Goal: Task Accomplishment & Management: Complete application form

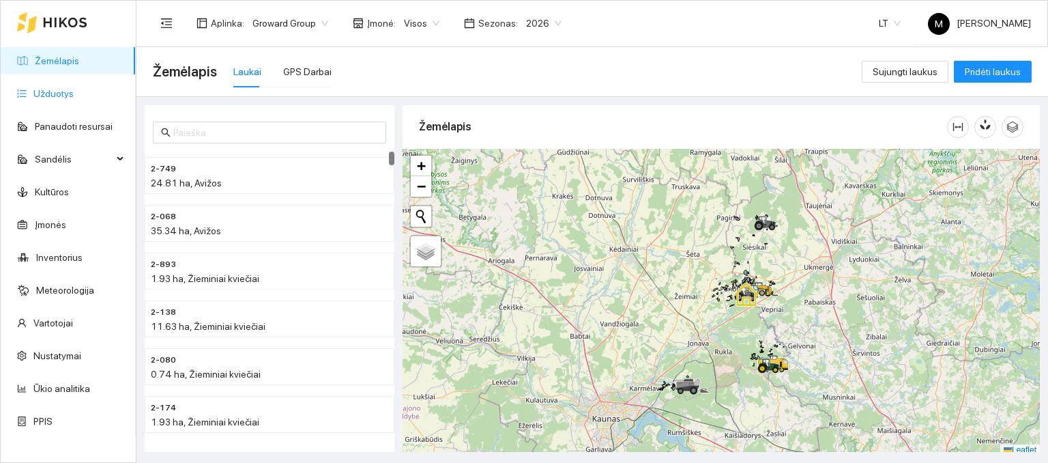
click at [36, 88] on link "Užduotys" at bounding box center [53, 93] width 40 height 11
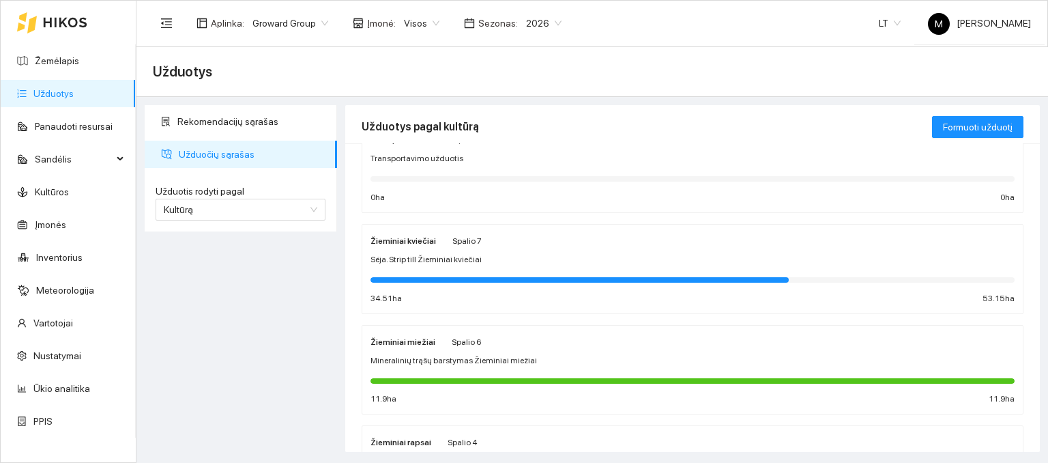
scroll to position [68, 0]
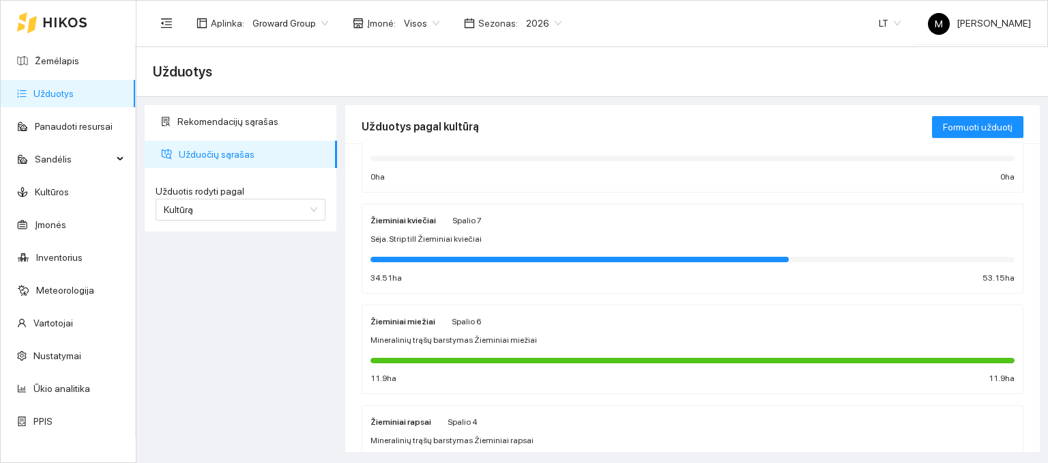
click at [557, 247] on div "Žieminiai kviečiai Spalio 7 Sėja. Strip till Žieminiai kviečiai 34.51 ha 53.15 …" at bounding box center [693, 248] width 644 height 72
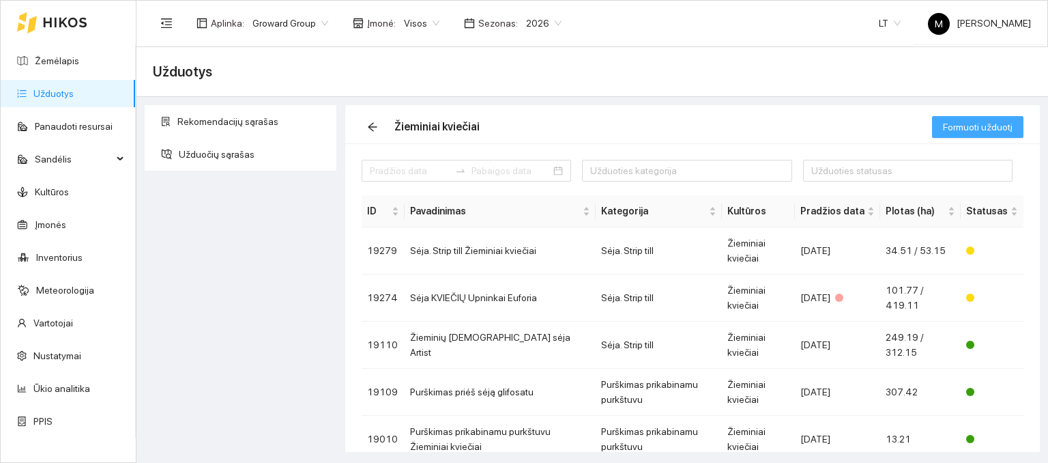
click at [983, 134] on span "Formuoti užduotį" at bounding box center [978, 126] width 70 height 15
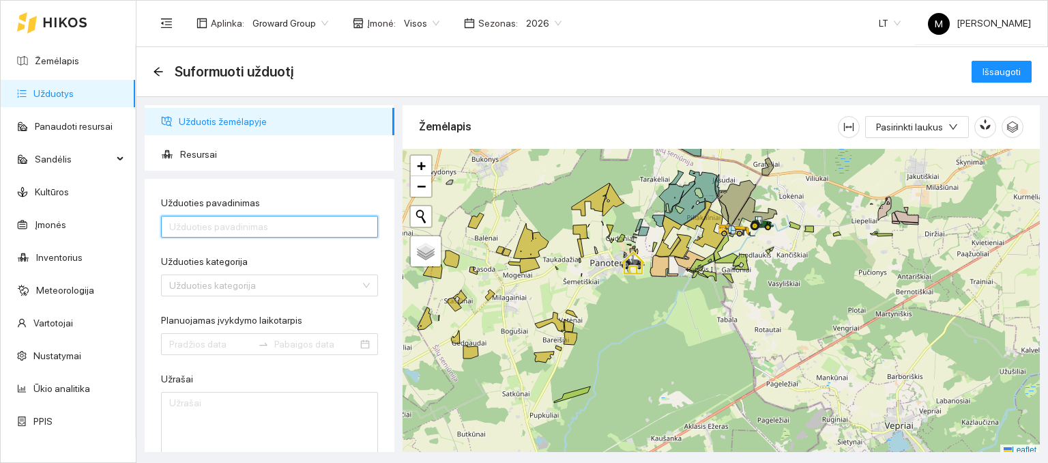
click at [199, 222] on input "Užduoties pavadinimas" at bounding box center [269, 227] width 217 height 22
type input "kalkių kratymas Upninkai"
click at [214, 285] on input "Užduoties kategorija" at bounding box center [264, 285] width 191 height 20
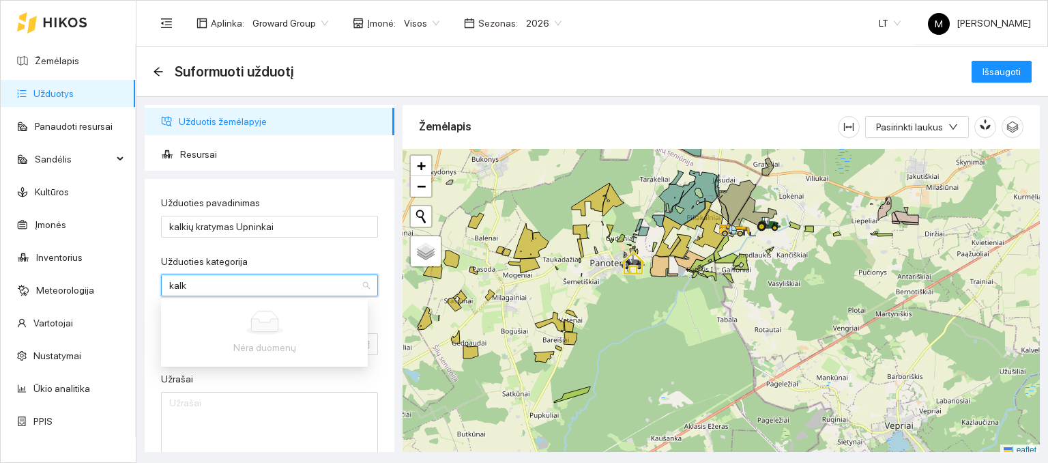
click at [235, 287] on input "kalk" at bounding box center [264, 285] width 191 height 20
click at [270, 290] on input "kalkių" at bounding box center [264, 285] width 191 height 20
click at [225, 287] on input "kalkių" at bounding box center [264, 285] width 191 height 20
type input "kalkių kratymas"
click at [225, 288] on input "Užduoties kategorija" at bounding box center [264, 285] width 191 height 20
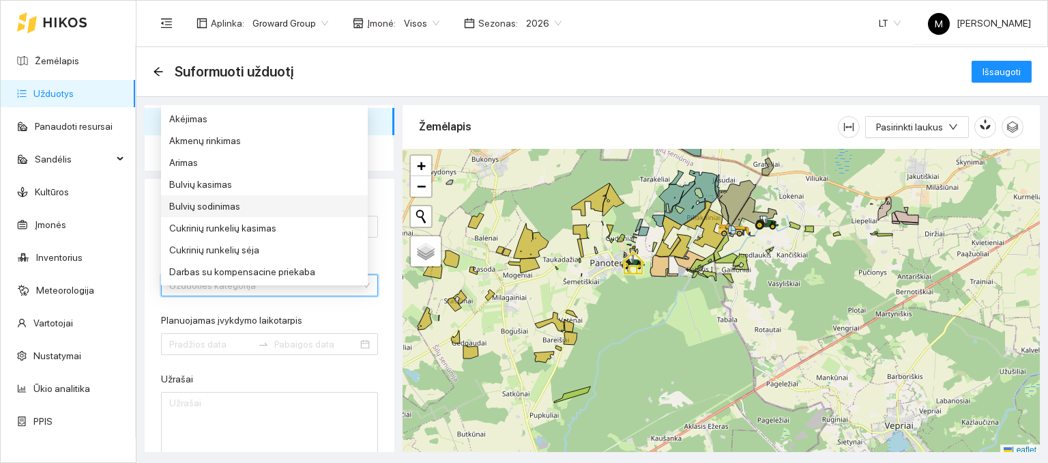
scroll to position [3, 0]
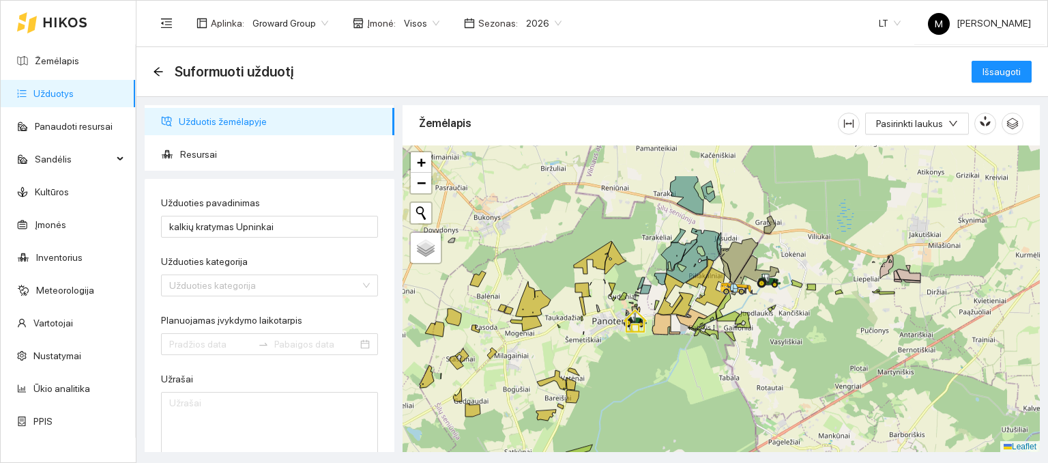
drag, startPoint x: 615, startPoint y: 170, endPoint x: 617, endPoint y: 231, distance: 61.4
click at [617, 231] on div at bounding box center [721, 298] width 637 height 307
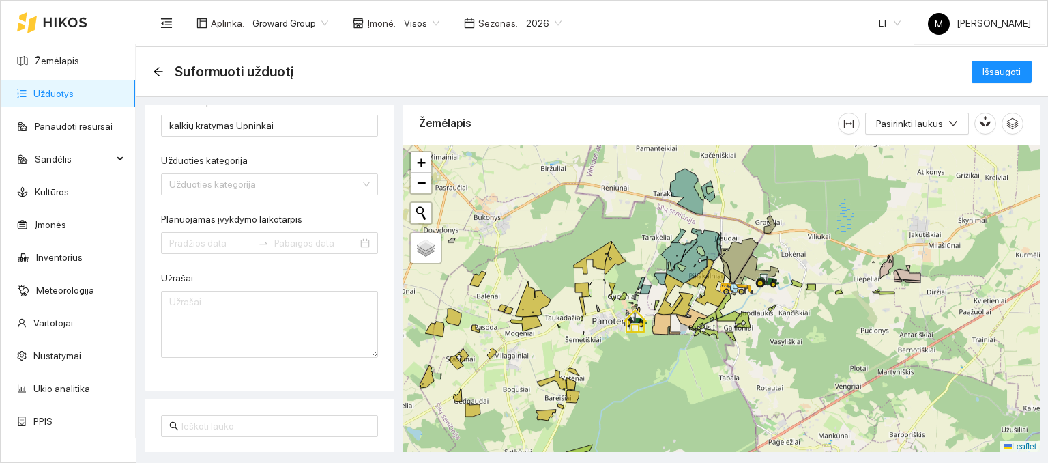
scroll to position [136, 0]
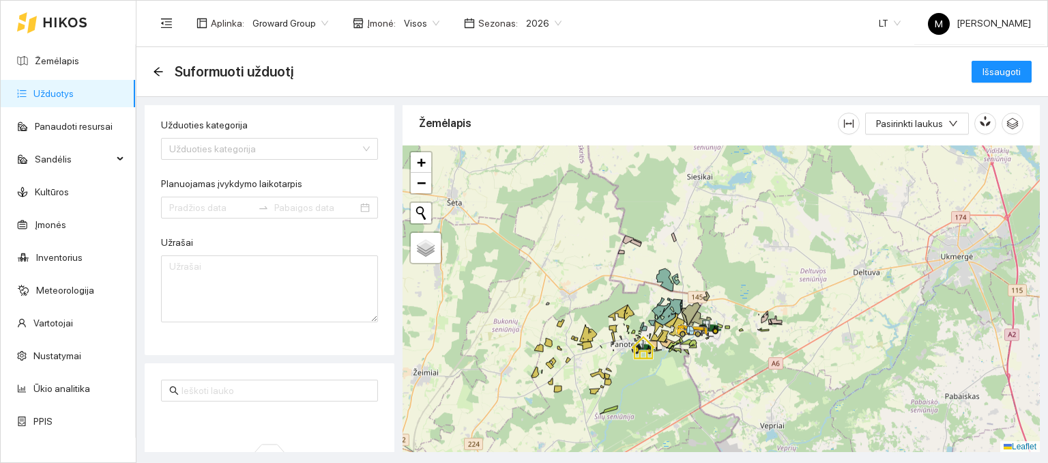
drag, startPoint x: 729, startPoint y: 178, endPoint x: 698, endPoint y: 255, distance: 83.0
click at [698, 255] on div at bounding box center [721, 298] width 637 height 307
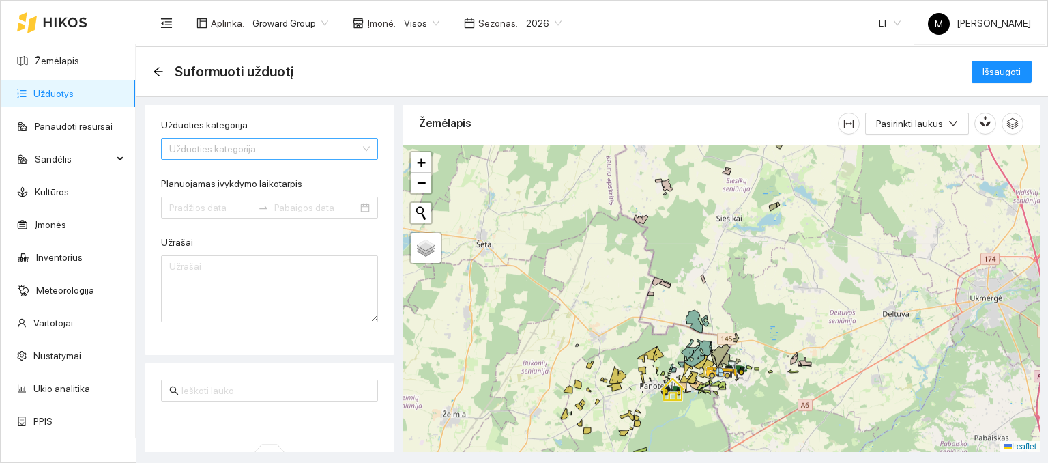
click at [200, 149] on input "Užduoties kategorija" at bounding box center [264, 149] width 191 height 20
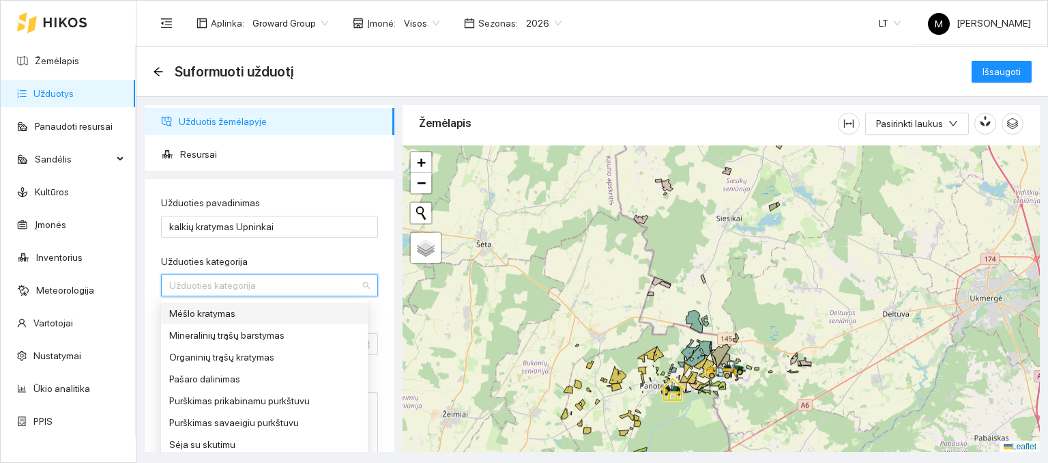
scroll to position [478, 0]
click at [250, 313] on div "Mineralinių trąšų barstymas" at bounding box center [264, 315] width 190 height 15
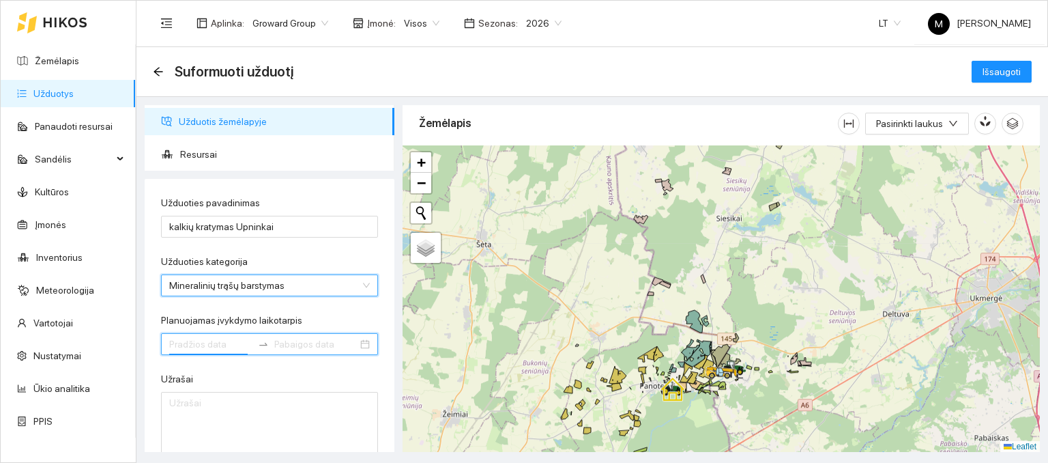
click at [213, 343] on input "Planuojamas įvykdymo laikotarpis" at bounding box center [210, 343] width 83 height 15
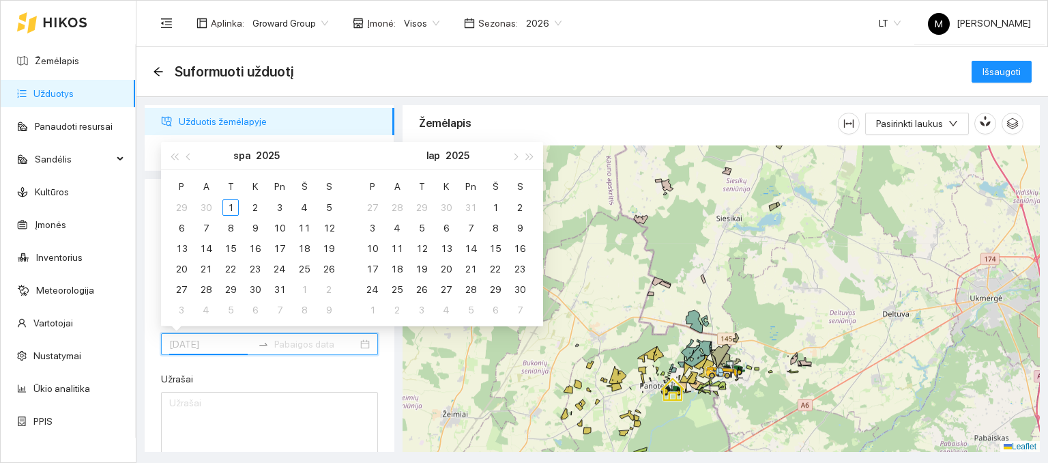
type input "[DATE]"
click at [187, 157] on span "button" at bounding box center [189, 156] width 7 height 7
type input "[DATE]"
click at [207, 285] on div "30" at bounding box center [206, 289] width 16 height 16
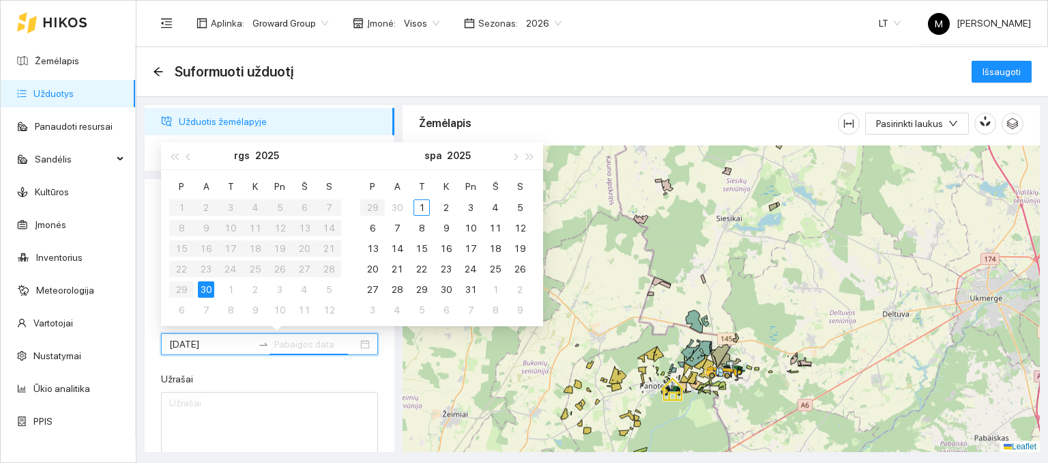
type input "[DATE]"
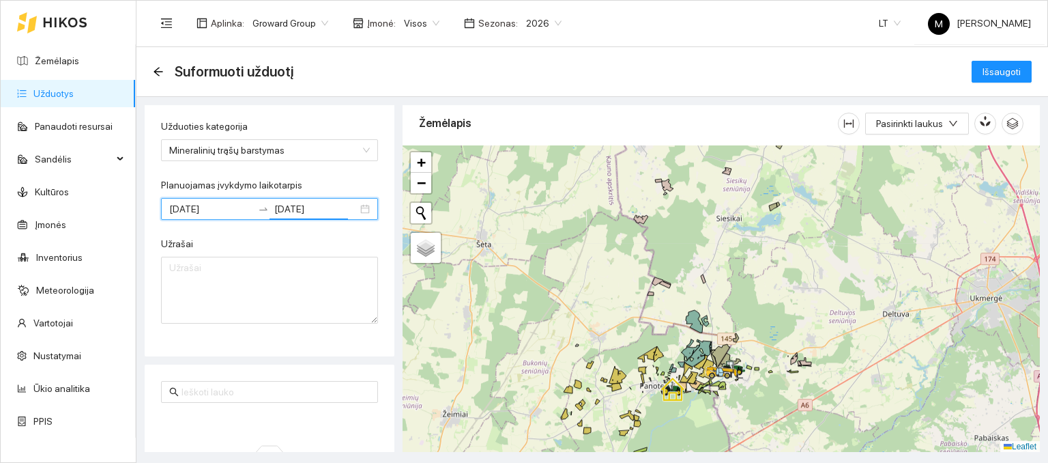
scroll to position [136, 0]
click at [249, 276] on textarea "Užrašai" at bounding box center [269, 288] width 217 height 67
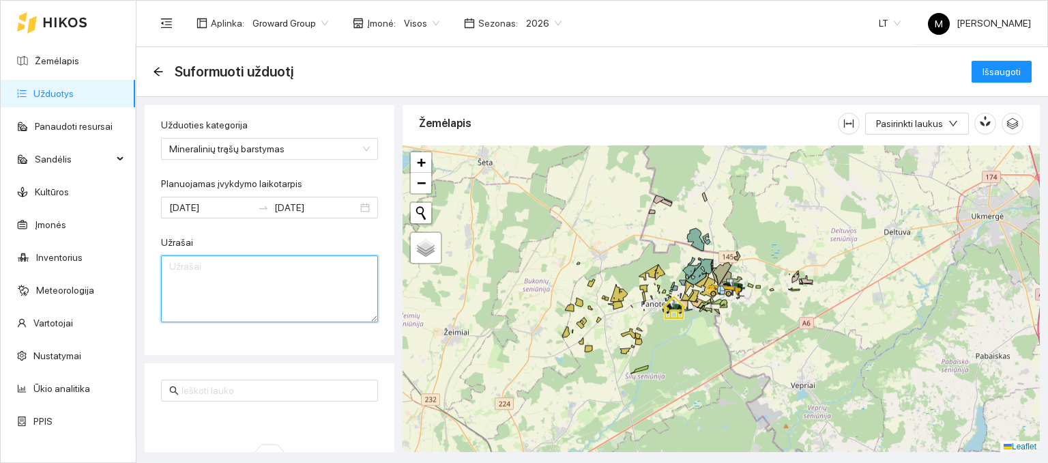
click at [201, 277] on textarea "Užrašai" at bounding box center [269, 288] width 217 height 67
click at [306, 274] on textarea "Užrašai" at bounding box center [269, 288] width 217 height 67
click at [265, 287] on textarea "Užrašai" at bounding box center [269, 288] width 217 height 67
type textarea "kalkių likučio iškratymas upninkuose"
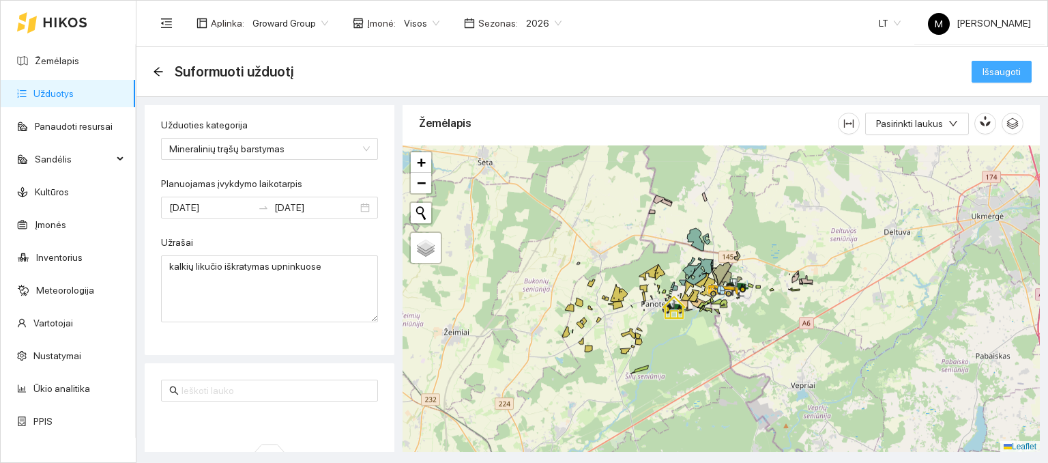
click at [1007, 74] on span "Išsaugoti" at bounding box center [1002, 71] width 38 height 15
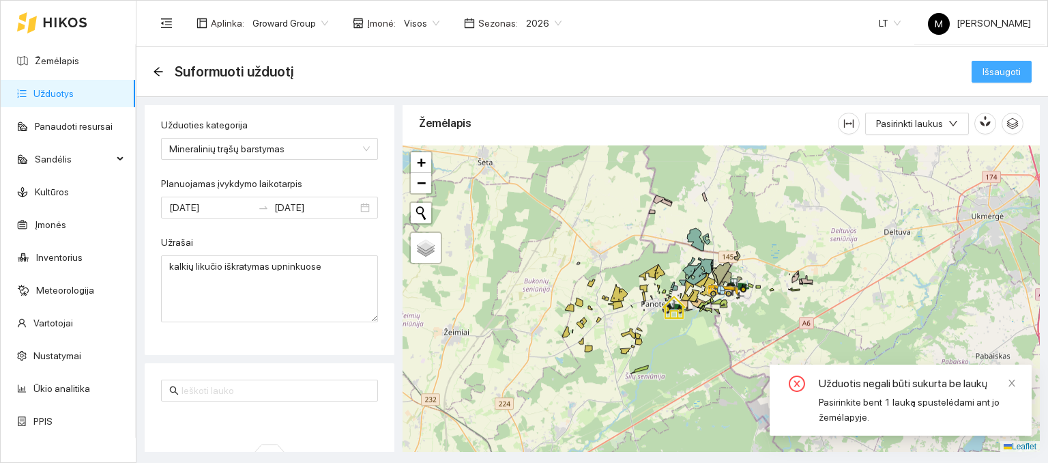
click at [1004, 78] on span "Išsaugoti" at bounding box center [1002, 71] width 38 height 15
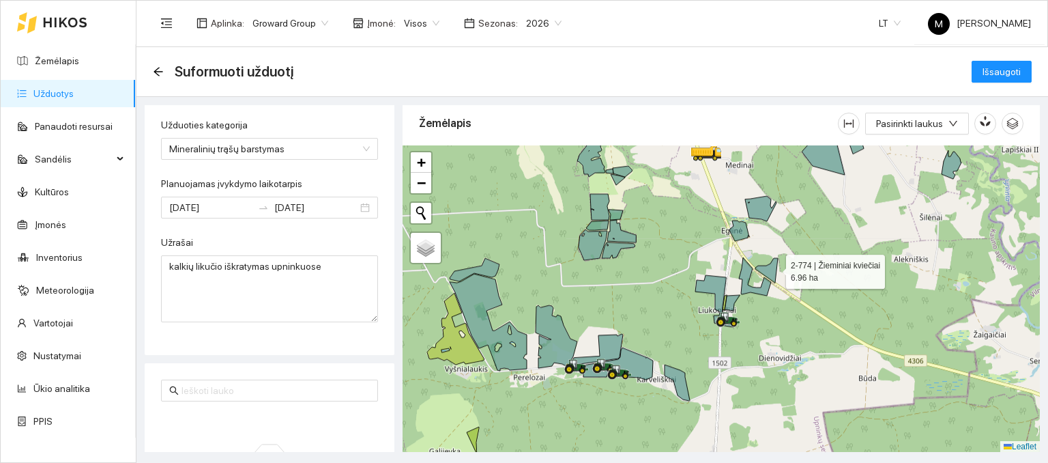
click at [774, 267] on icon at bounding box center [766, 270] width 23 height 25
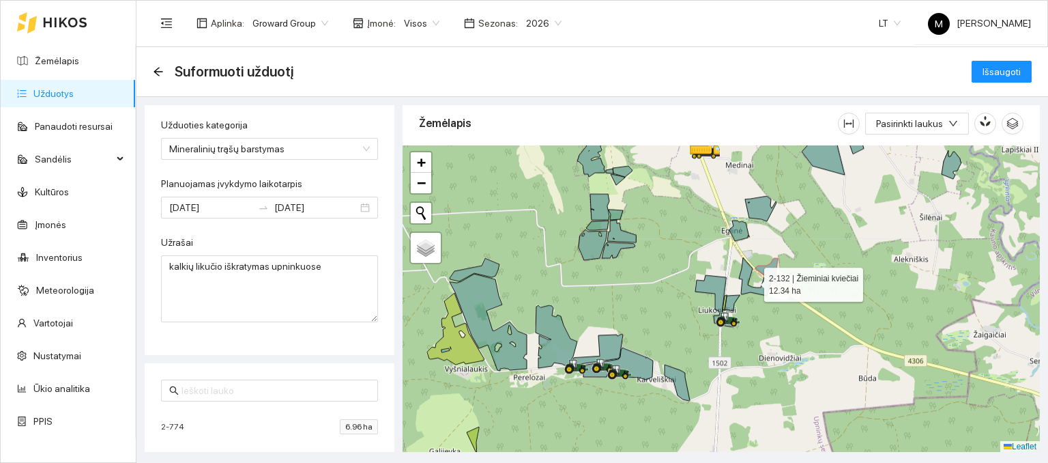
click at [767, 285] on icon at bounding box center [755, 276] width 32 height 38
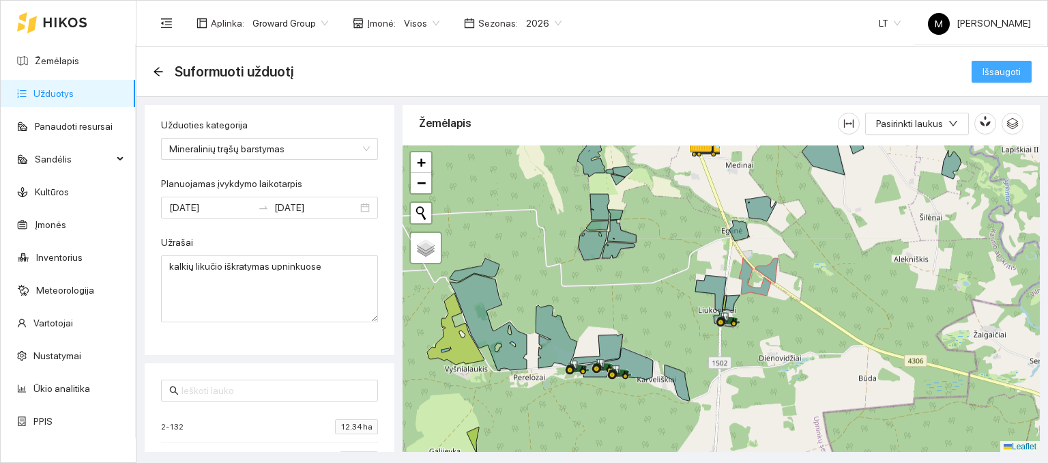
click at [999, 72] on span "Išsaugoti" at bounding box center [1002, 71] width 38 height 15
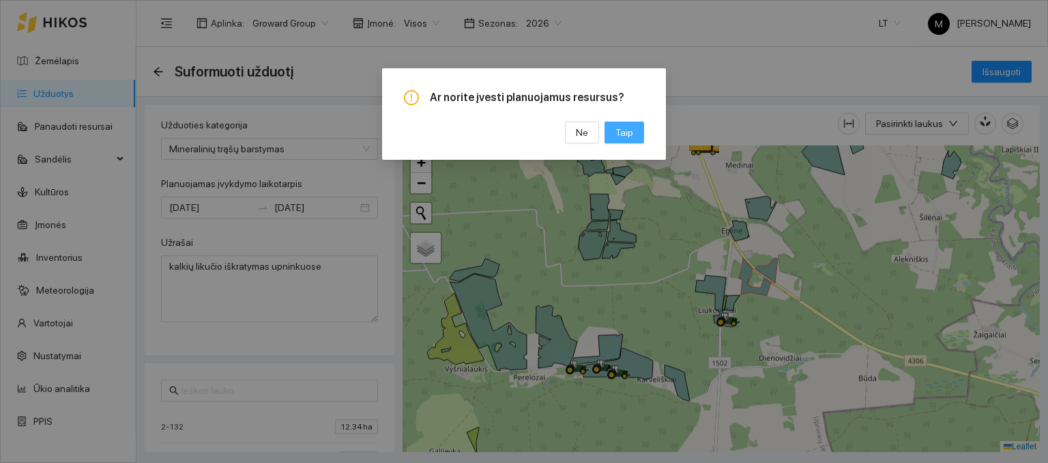
click at [639, 133] on button "Taip" at bounding box center [625, 132] width 40 height 22
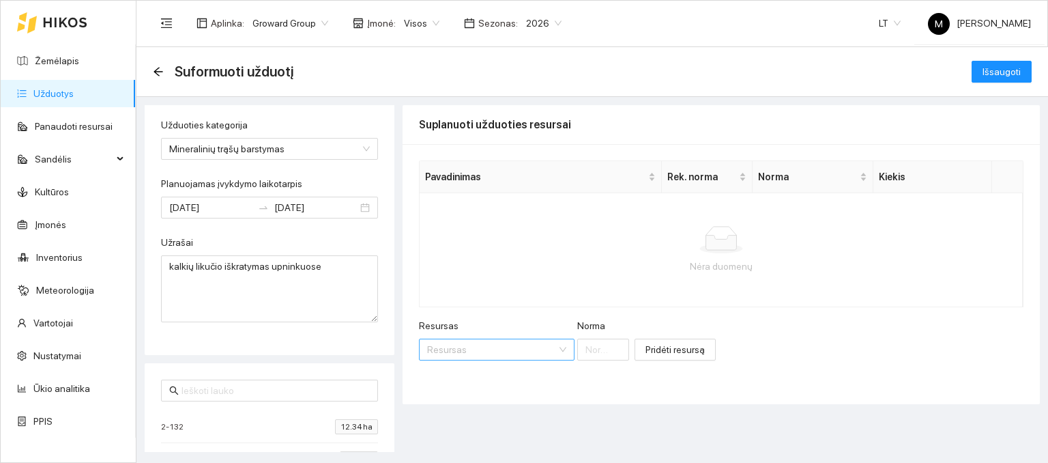
click at [470, 347] on input "Resursas" at bounding box center [492, 349] width 130 height 20
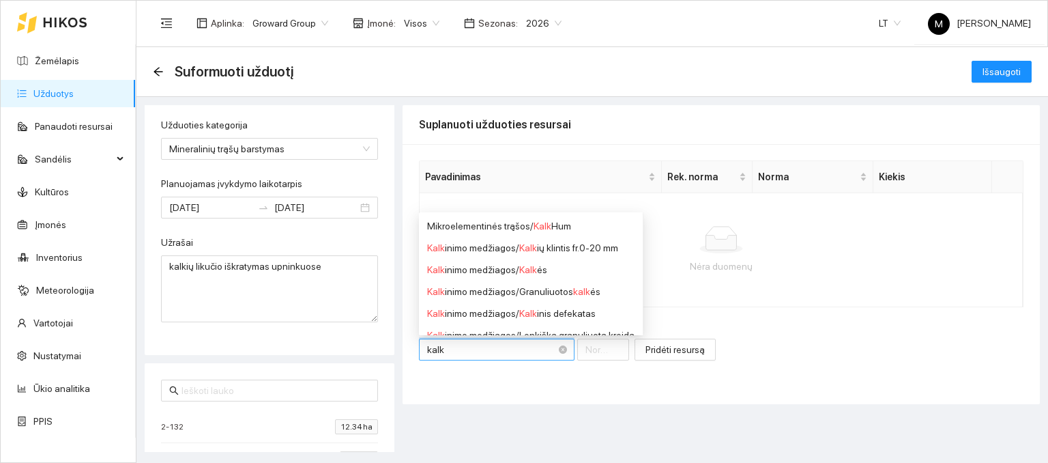
type input "kalki"
click at [516, 248] on div "Kalki nimo medžiagos / Kalkės" at bounding box center [530, 247] width 207 height 15
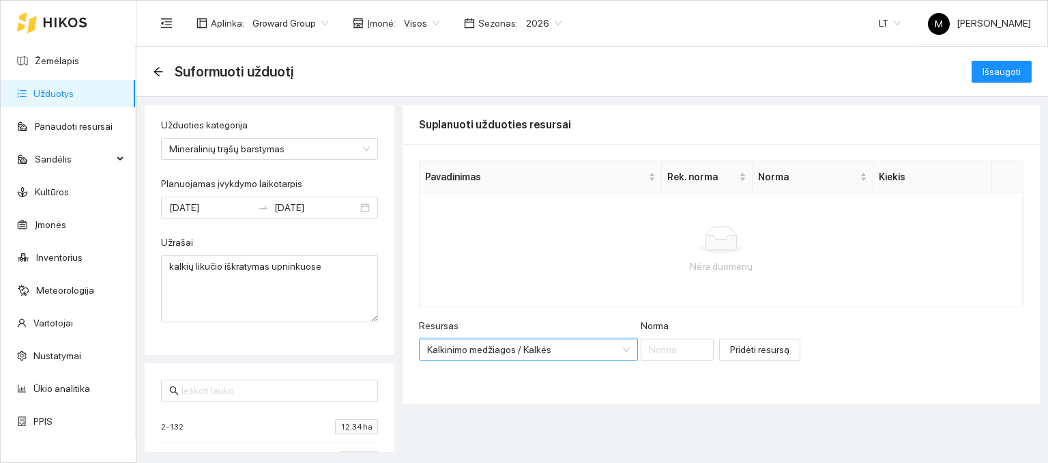
scroll to position [295, 0]
click at [641, 355] on input "Norma" at bounding box center [677, 349] width 73 height 22
type input "1"
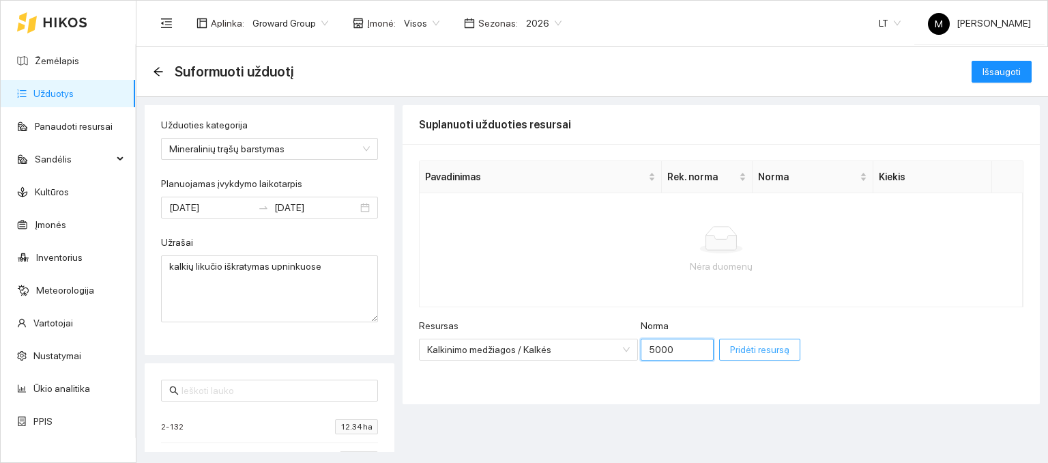
type input "5000"
click at [719, 356] on button "Pridėti resursą" at bounding box center [759, 349] width 81 height 22
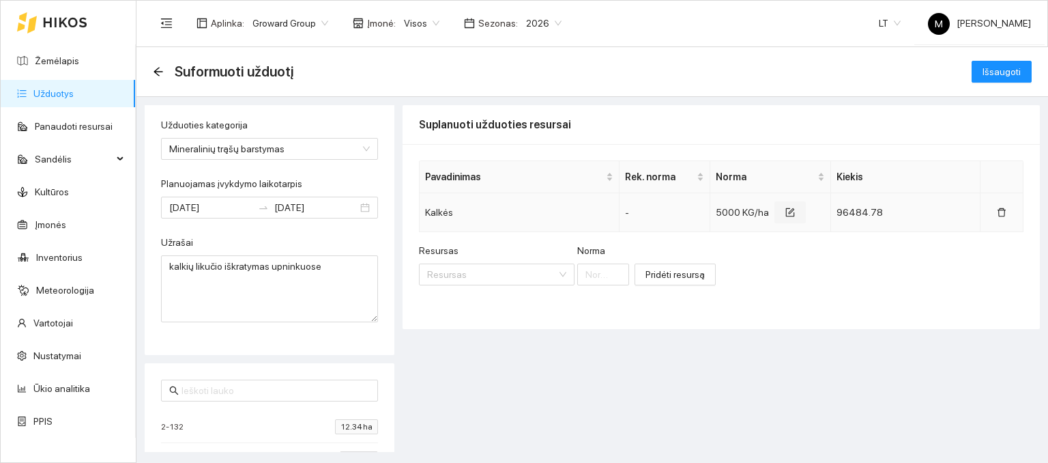
click at [789, 215] on icon "form" at bounding box center [790, 212] width 9 height 9
click at [744, 218] on input "5000" at bounding box center [753, 216] width 59 height 22
click at [741, 235] on td "2000" at bounding box center [774, 216] width 121 height 46
click at [748, 214] on input "2000" at bounding box center [757, 216] width 59 height 22
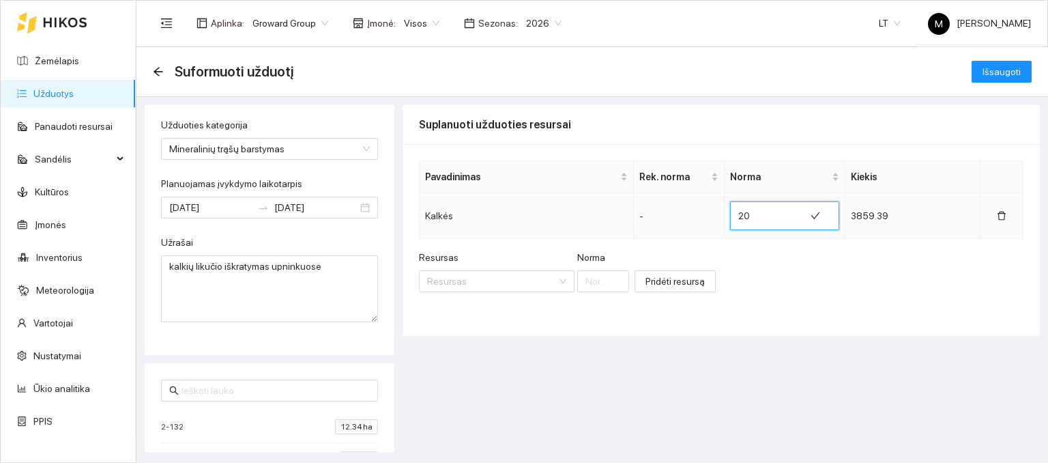
type input "2"
click at [764, 244] on div "Pavadinimas Rek. [PERSON_NAME] Kalkės - 1100 21226.65 Resursas Resursas Norma P…" at bounding box center [721, 240] width 637 height 192
click at [751, 214] on input "1100" at bounding box center [758, 216] width 59 height 22
click at [761, 243] on div "Pavadinimas Rek. [PERSON_NAME] Kalkės - 1100 21226.65 Resursas Resursas Norma P…" at bounding box center [721, 240] width 637 height 192
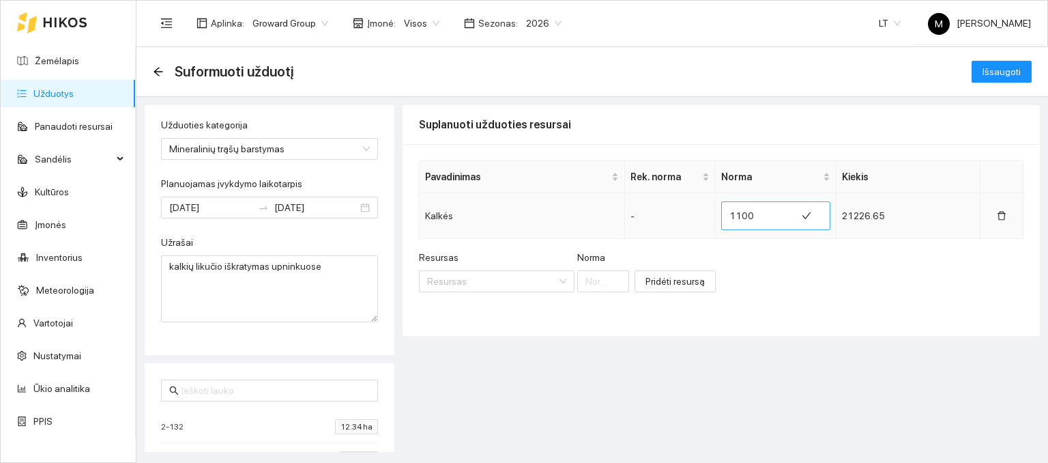
click at [757, 216] on input "1100" at bounding box center [758, 216] width 59 height 22
type input "1200"
click at [992, 79] on button "Išsaugoti" at bounding box center [1002, 72] width 60 height 22
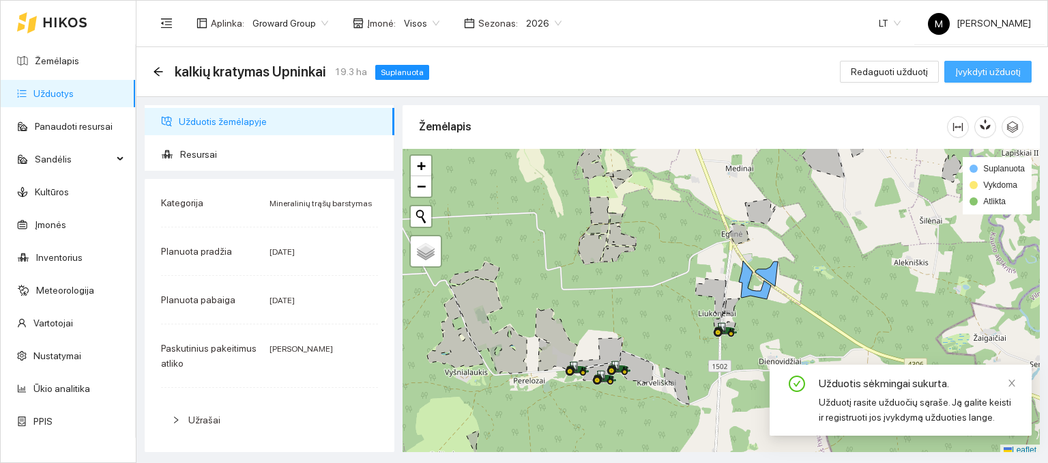
click at [982, 74] on span "Įvykdyti užduotį" at bounding box center [988, 71] width 66 height 15
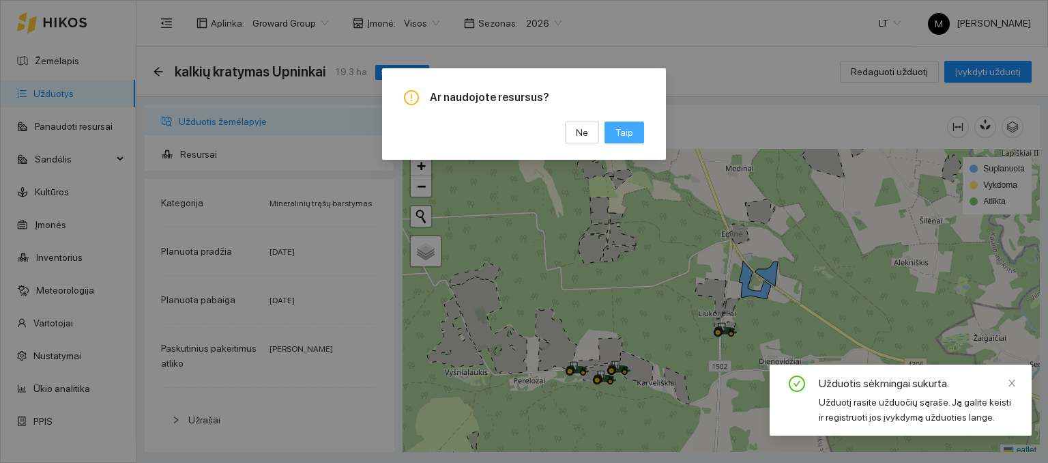
click at [635, 132] on button "Taip" at bounding box center [625, 132] width 40 height 22
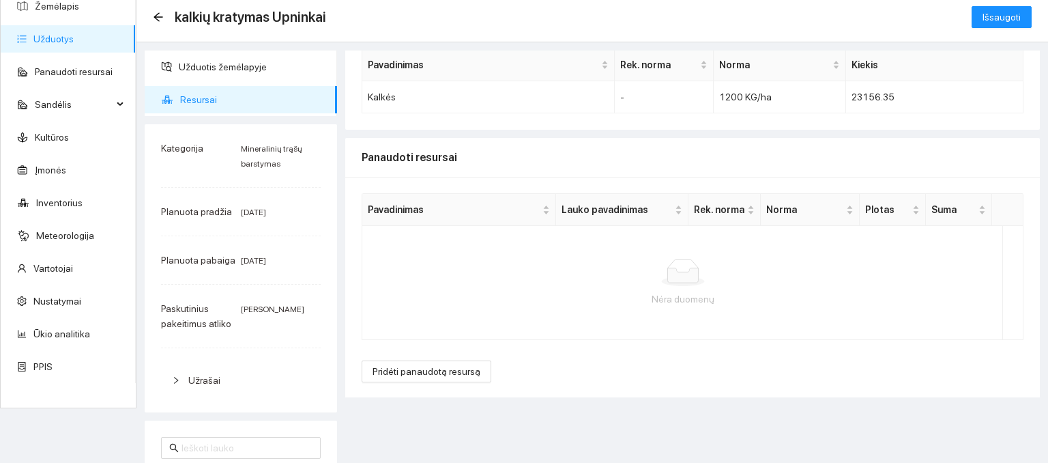
scroll to position [139, 0]
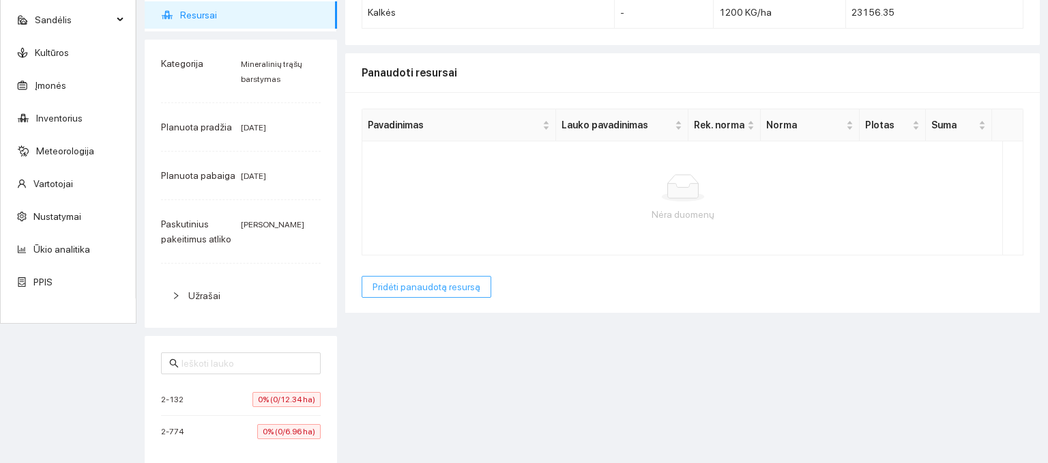
click at [408, 283] on span "Pridėti panaudotą resursą" at bounding box center [427, 286] width 108 height 15
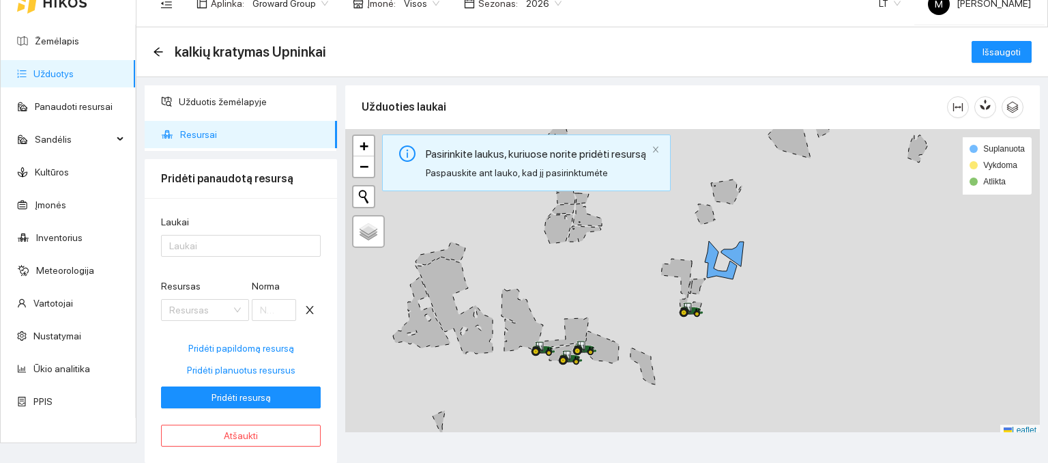
scroll to position [19, 0]
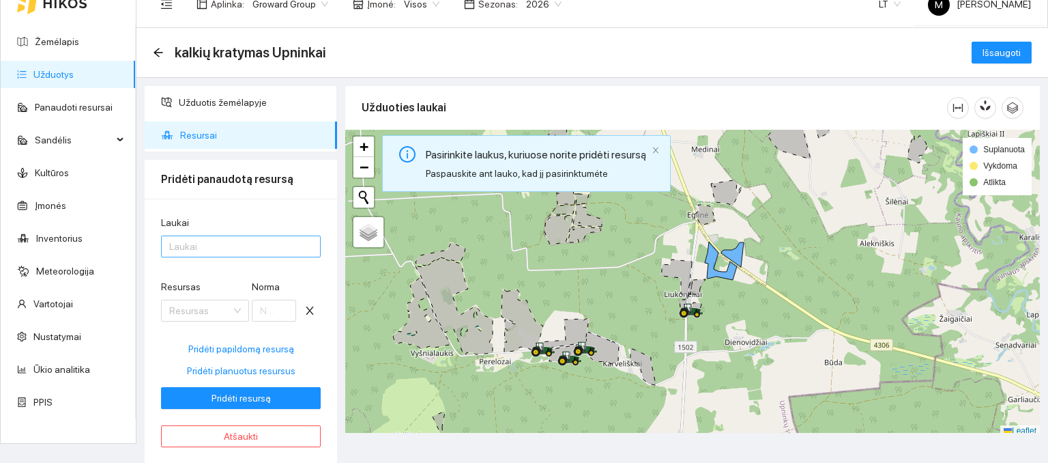
click at [225, 244] on div at bounding box center [233, 246] width 139 height 16
click at [218, 270] on div "Visi laukai" at bounding box center [240, 272] width 143 height 15
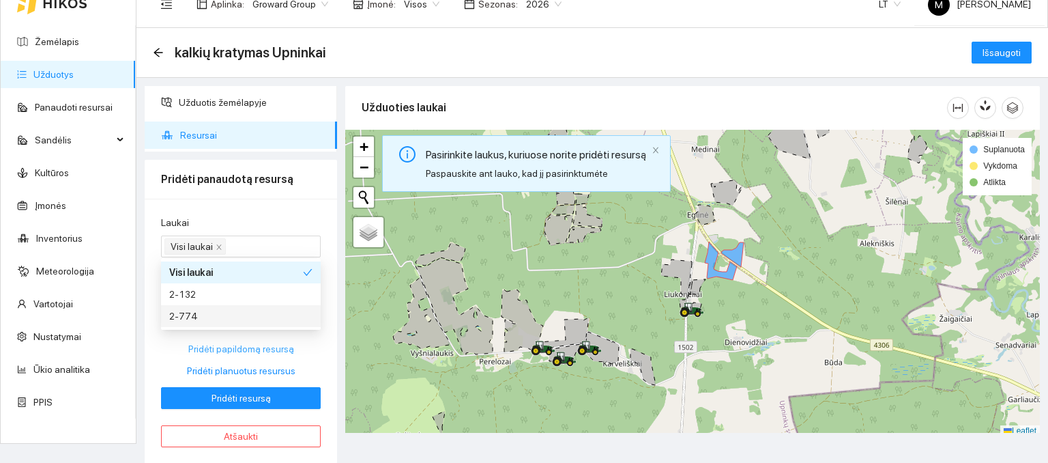
click at [315, 352] on button "Pridėti papildomą resursą" at bounding box center [241, 349] width 160 height 22
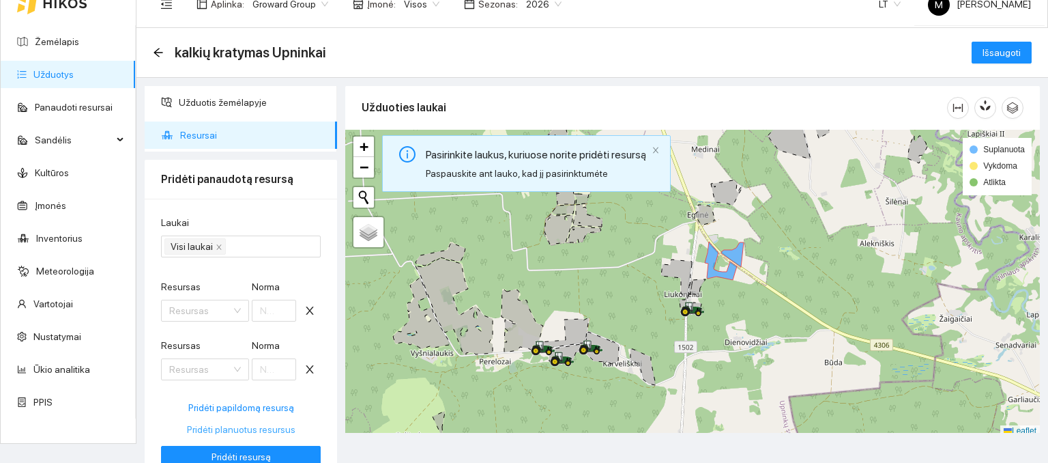
click at [207, 429] on span "Pridėti planuotus resursus" at bounding box center [241, 429] width 108 height 15
type input "1200"
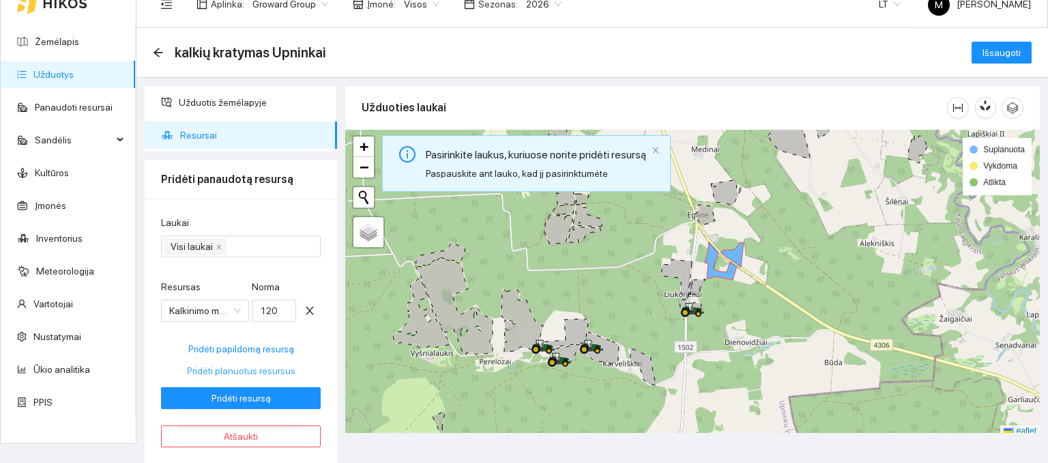
click at [235, 368] on span "Pridėti planuotus resursus" at bounding box center [241, 370] width 108 height 15
click at [231, 396] on span "Pridėti resursą" at bounding box center [241, 397] width 59 height 15
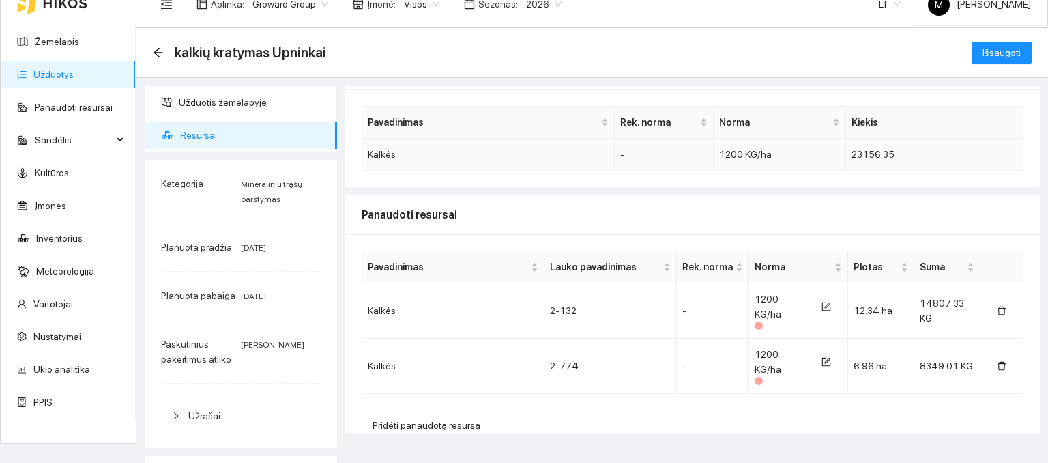
scroll to position [54, 0]
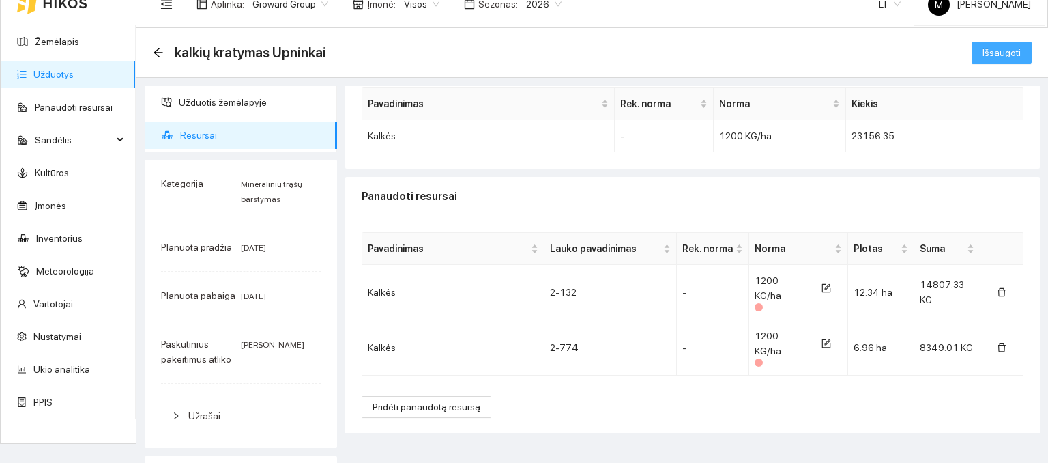
click at [993, 50] on span "Išsaugoti" at bounding box center [1002, 52] width 38 height 15
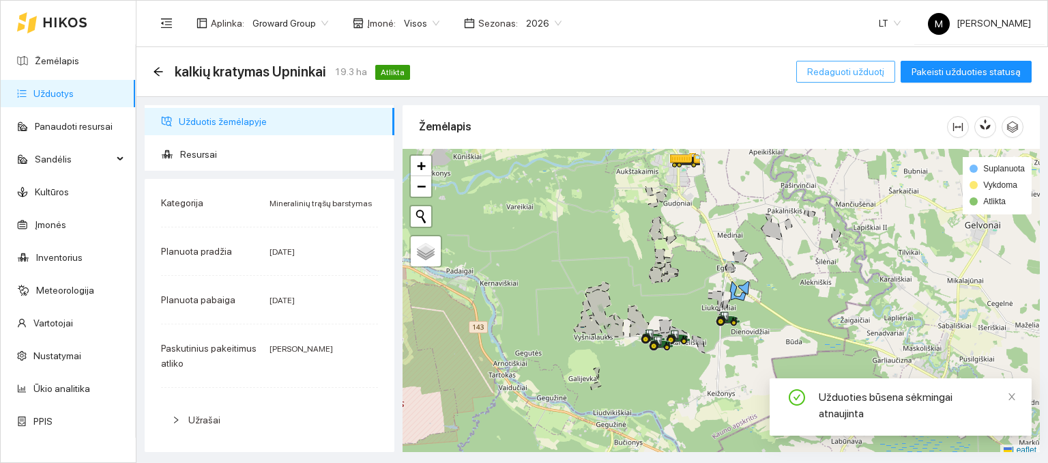
click at [852, 72] on span "Redaguoti užduotį" at bounding box center [845, 71] width 77 height 15
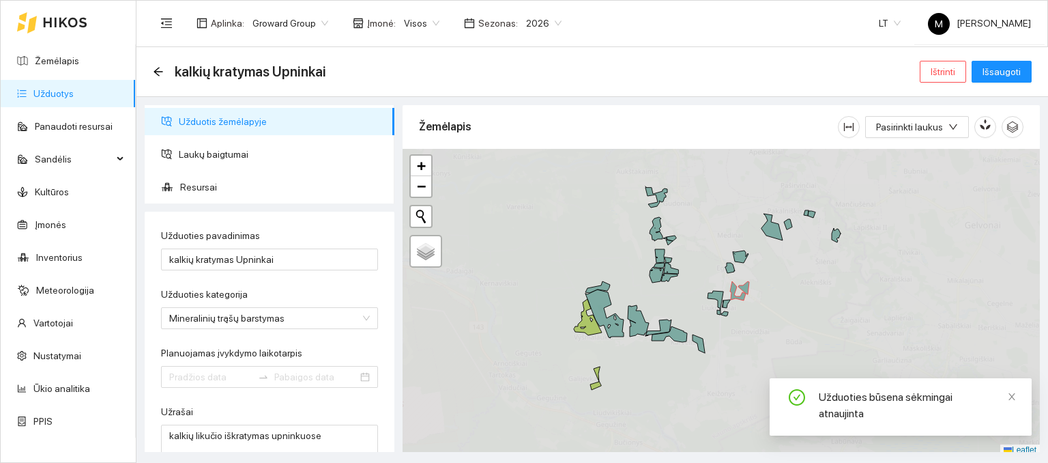
type input "[DATE]"
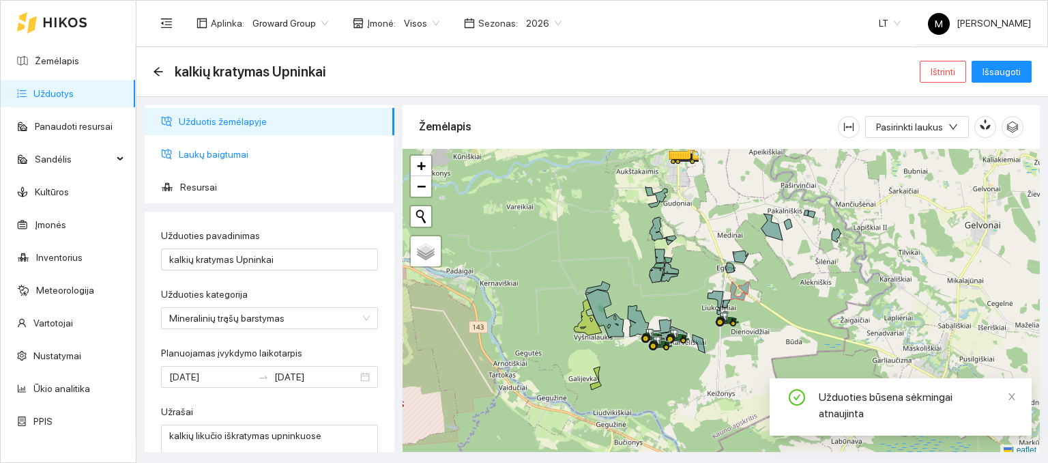
click at [237, 148] on span "Laukų baigtumai" at bounding box center [281, 154] width 205 height 27
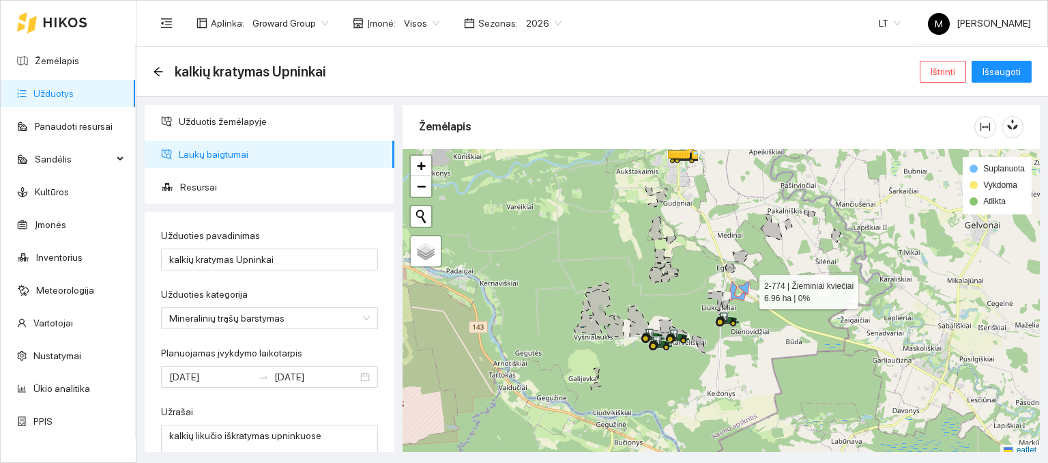
click at [746, 288] on icon at bounding box center [743, 287] width 11 height 13
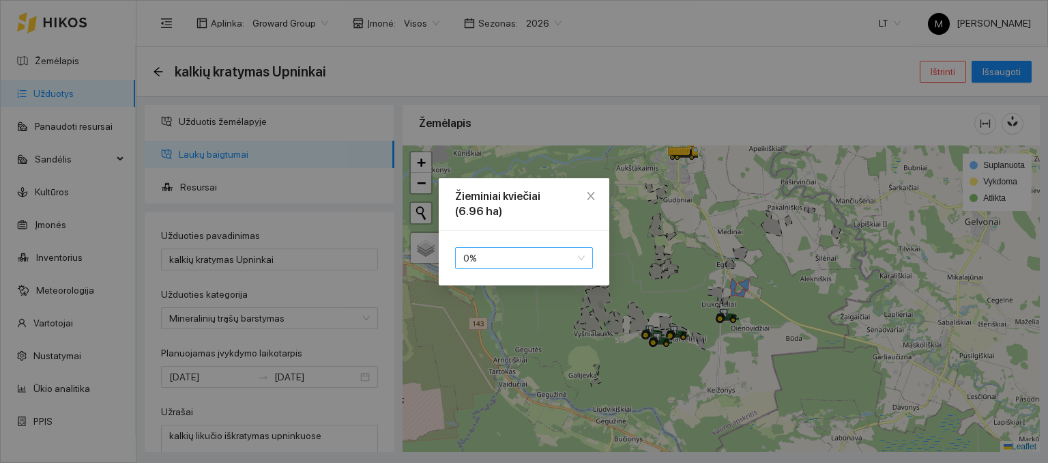
click at [550, 265] on span "0 %" at bounding box center [523, 258] width 121 height 20
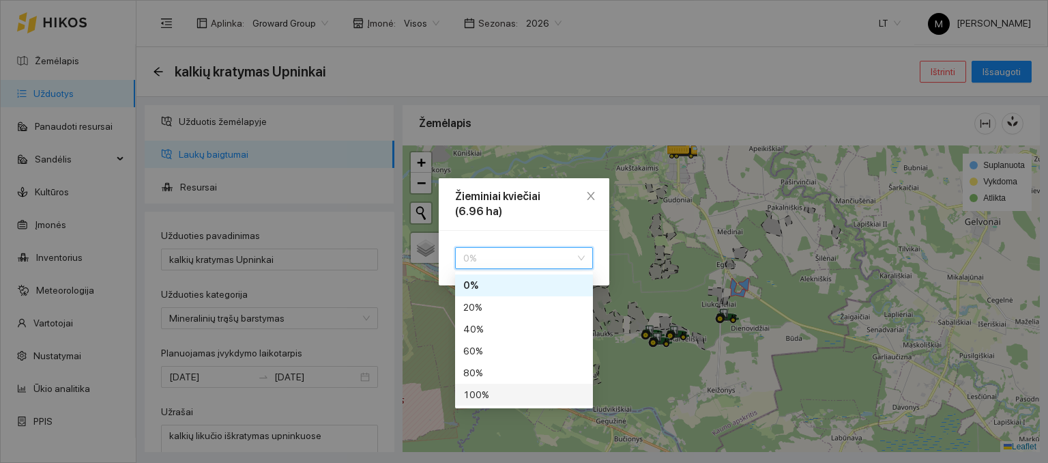
drag, startPoint x: 504, startPoint y: 394, endPoint x: 549, endPoint y: 375, distance: 48.3
click at [505, 391] on div "100 %" at bounding box center [523, 394] width 121 height 15
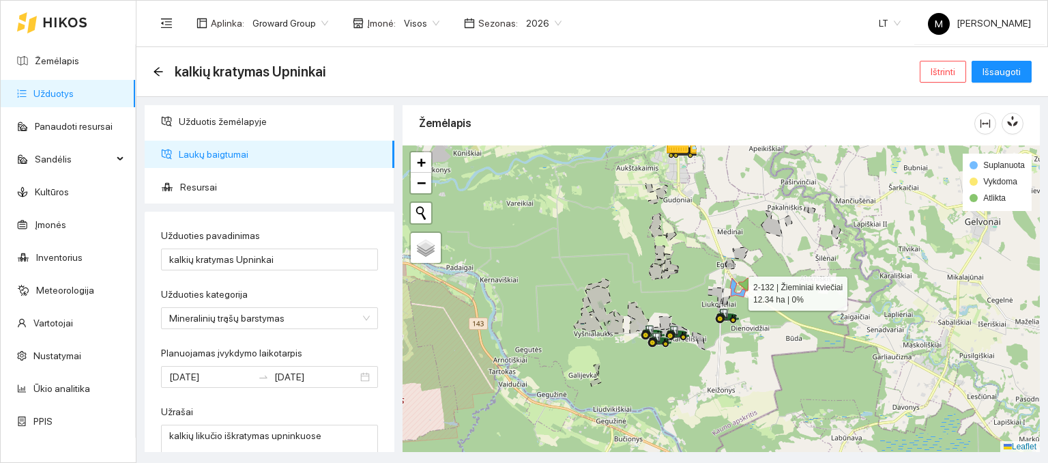
click at [734, 292] on icon at bounding box center [738, 287] width 16 height 19
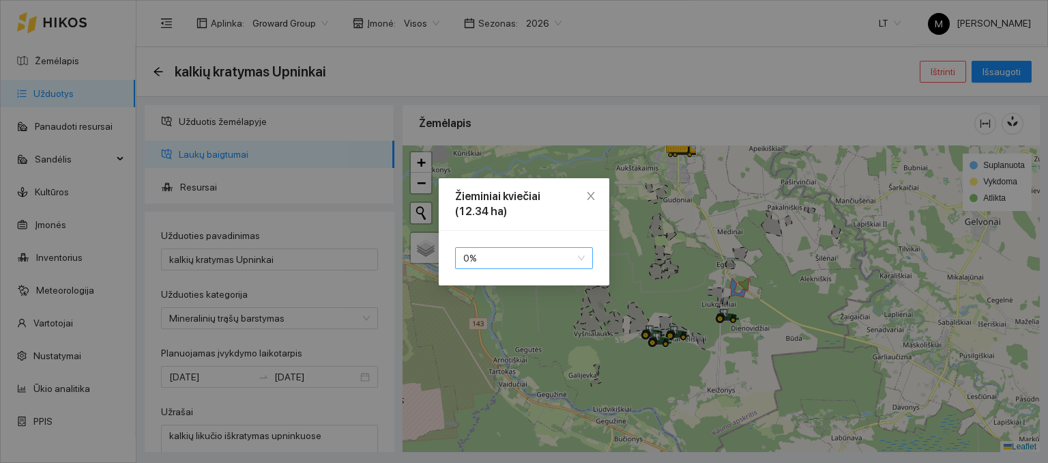
click at [547, 250] on span "0 %" at bounding box center [523, 258] width 121 height 20
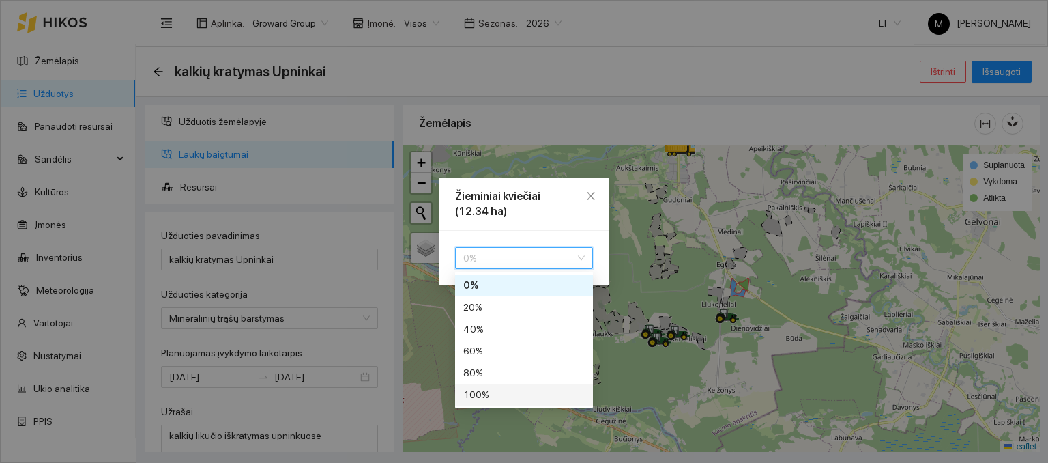
click at [510, 386] on div "100 %" at bounding box center [524, 394] width 138 height 22
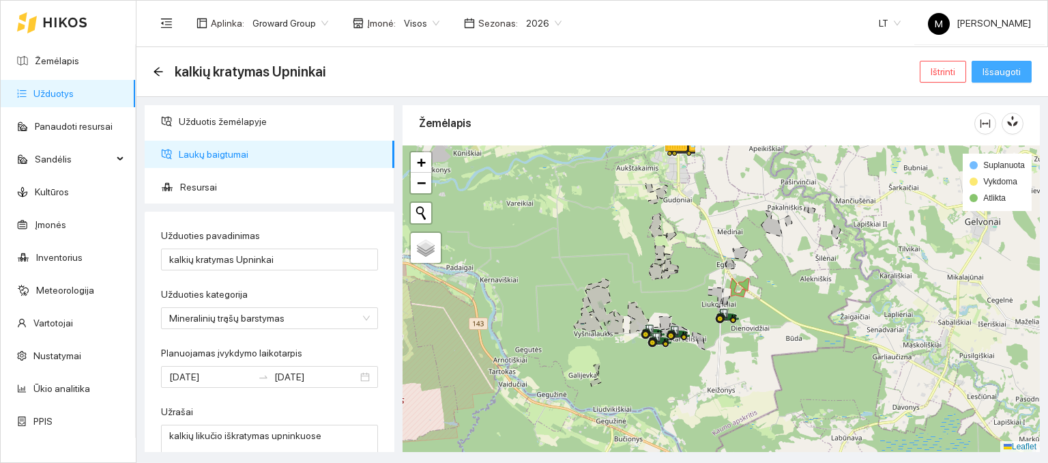
click at [996, 74] on span "Išsaugoti" at bounding box center [1002, 71] width 38 height 15
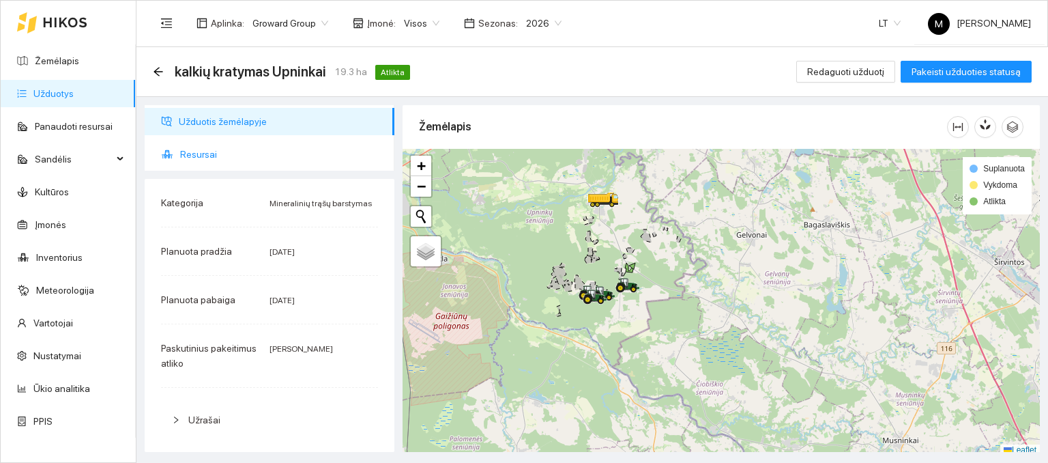
click at [222, 153] on span "Resursai" at bounding box center [281, 154] width 203 height 27
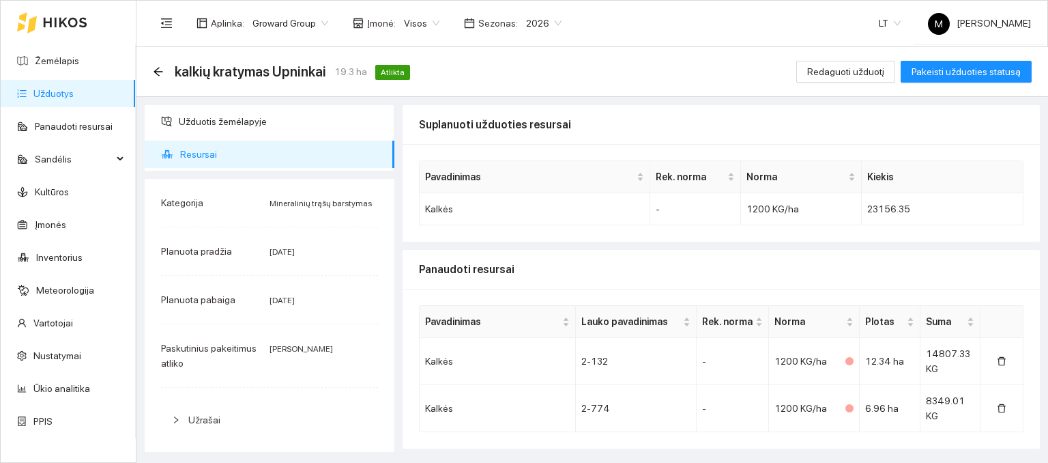
click at [63, 91] on link "Užduotys" at bounding box center [53, 93] width 40 height 11
